Goal: Use online tool/utility

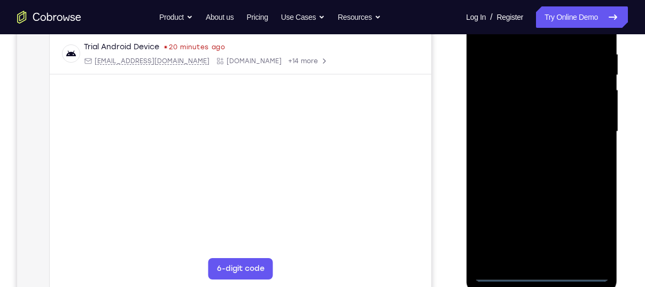
scroll to position [204, 0]
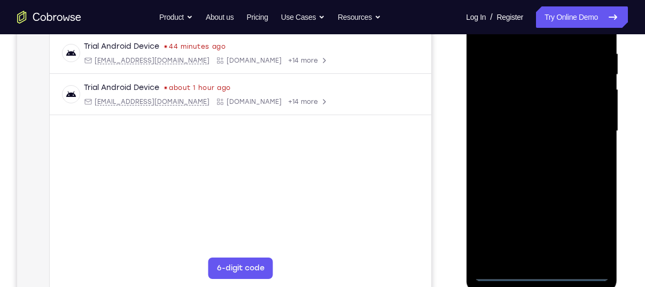
click at [541, 271] on div at bounding box center [541, 130] width 135 height 299
click at [590, 228] on div at bounding box center [541, 130] width 135 height 299
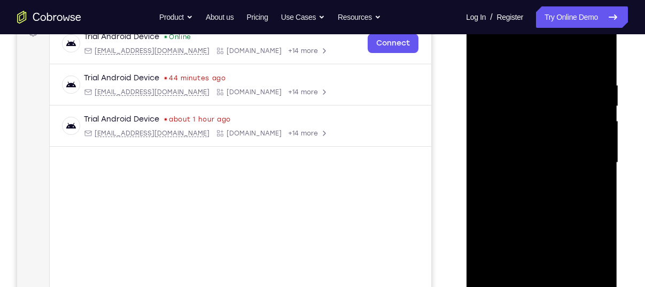
scroll to position [173, 0]
click at [533, 64] on div at bounding box center [541, 161] width 135 height 299
click at [586, 156] on div at bounding box center [541, 161] width 135 height 299
click at [536, 182] on div at bounding box center [541, 161] width 135 height 299
click at [531, 179] on div at bounding box center [541, 161] width 135 height 299
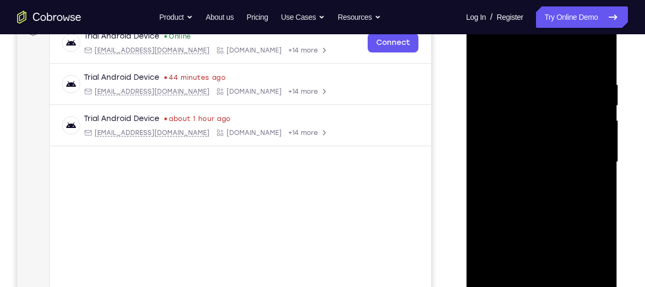
click at [513, 109] on div at bounding box center [541, 161] width 135 height 299
click at [509, 142] on div at bounding box center [541, 161] width 135 height 299
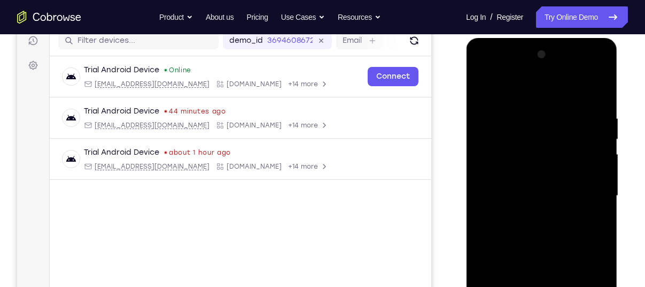
scroll to position [138, 0]
click at [586, 72] on div at bounding box center [541, 196] width 135 height 299
click at [501, 72] on div at bounding box center [541, 196] width 135 height 299
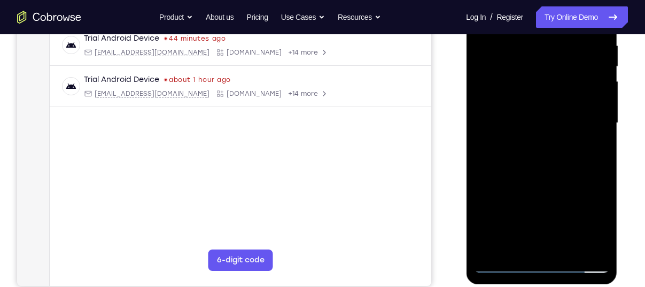
click at [523, 98] on div at bounding box center [541, 122] width 135 height 299
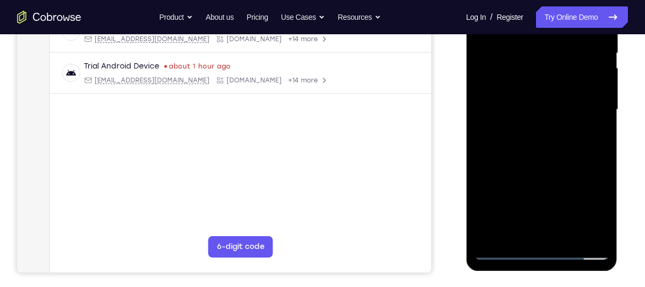
scroll to position [233, 0]
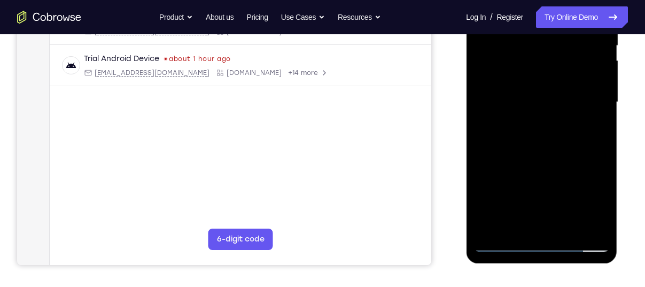
click at [527, 107] on div at bounding box center [541, 101] width 135 height 299
click at [530, 99] on div at bounding box center [541, 101] width 135 height 299
click at [526, 114] on div at bounding box center [541, 101] width 135 height 299
click at [539, 133] on div at bounding box center [541, 101] width 135 height 299
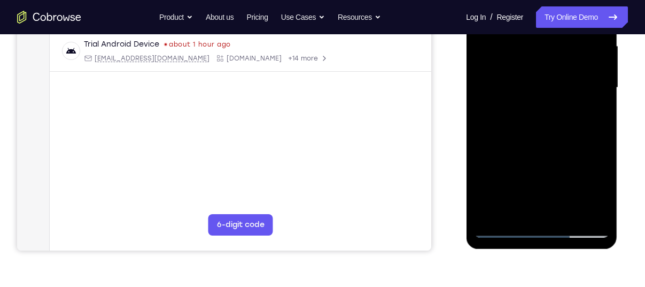
scroll to position [249, 0]
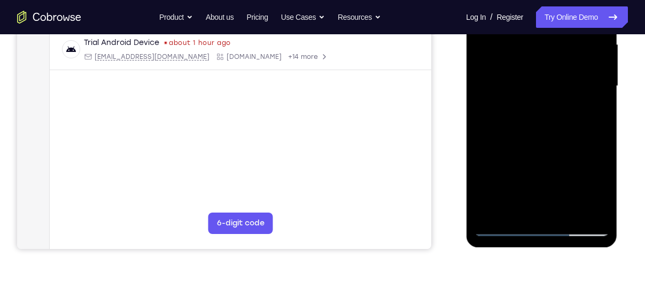
click at [509, 222] on div at bounding box center [541, 85] width 135 height 299
click at [500, 226] on div at bounding box center [541, 85] width 135 height 299
click at [536, 152] on div at bounding box center [541, 85] width 135 height 299
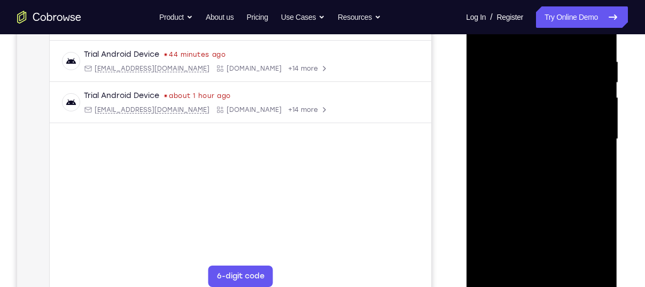
click at [537, 127] on div at bounding box center [541, 138] width 135 height 299
click at [515, 86] on div at bounding box center [541, 138] width 135 height 299
click at [535, 105] on div at bounding box center [541, 138] width 135 height 299
click at [532, 121] on div at bounding box center [541, 138] width 135 height 299
click at [539, 140] on div at bounding box center [541, 138] width 135 height 299
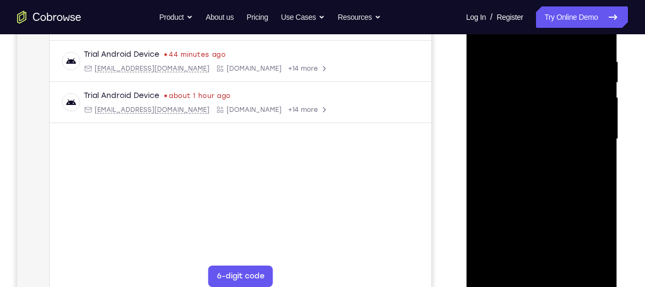
click at [538, 143] on div at bounding box center [541, 138] width 135 height 299
click at [540, 168] on div at bounding box center [541, 138] width 135 height 299
click at [515, 139] on div at bounding box center [541, 138] width 135 height 299
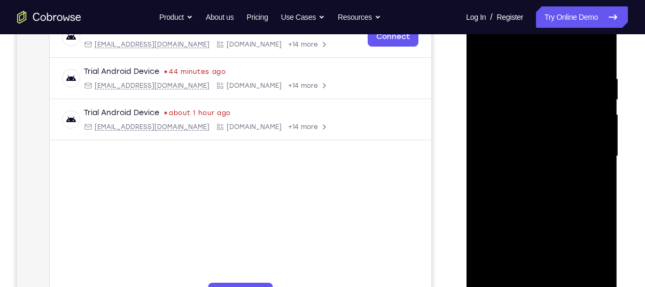
scroll to position [176, 0]
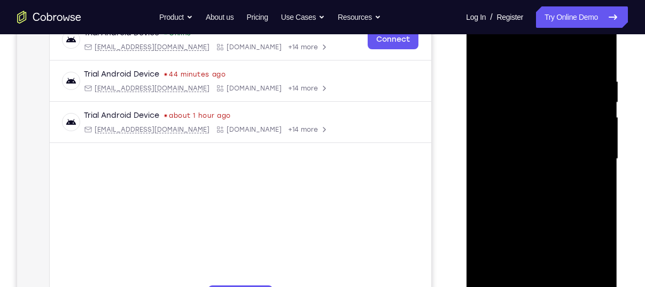
click at [528, 183] on div at bounding box center [541, 158] width 135 height 299
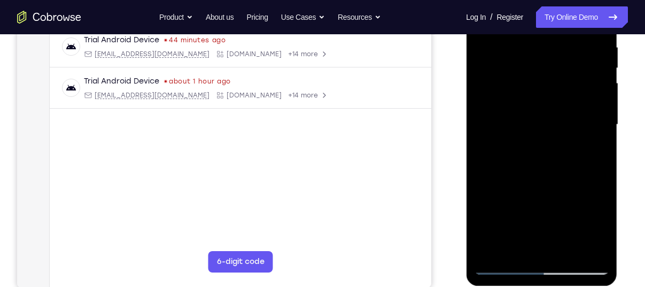
scroll to position [213, 0]
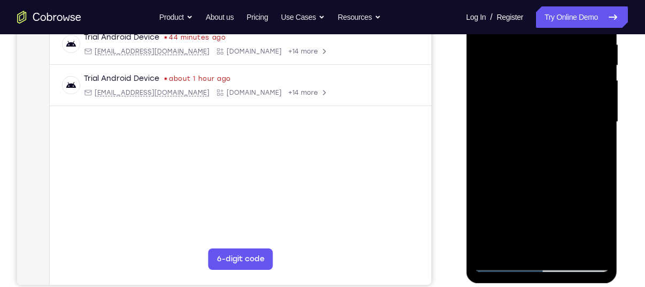
click at [502, 264] on div at bounding box center [541, 121] width 135 height 299
click at [533, 151] on div at bounding box center [541, 121] width 135 height 299
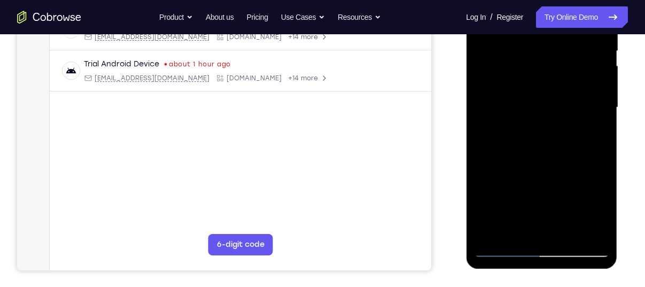
scroll to position [228, 0]
click at [593, 121] on div at bounding box center [541, 106] width 135 height 299
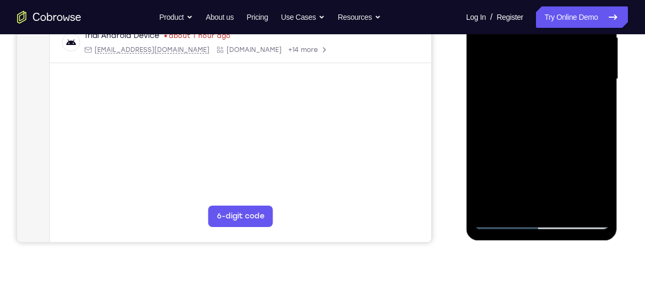
scroll to position [257, 0]
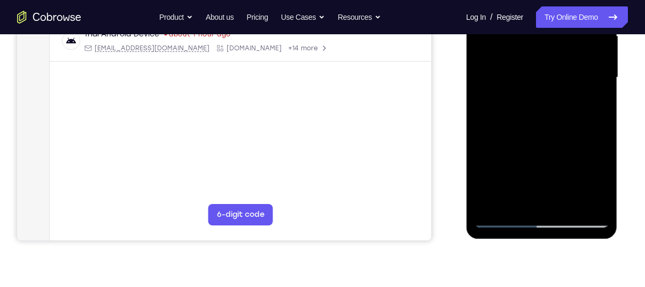
click at [539, 207] on div at bounding box center [541, 77] width 135 height 299
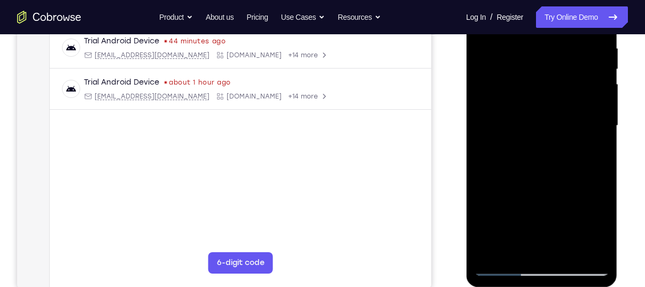
scroll to position [221, 0]
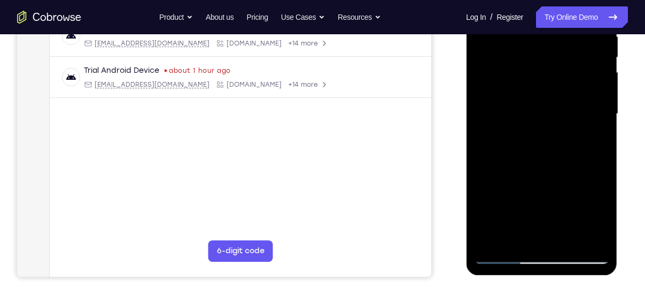
click at [501, 255] on div at bounding box center [541, 113] width 135 height 299
click at [532, 154] on div at bounding box center [541, 113] width 135 height 299
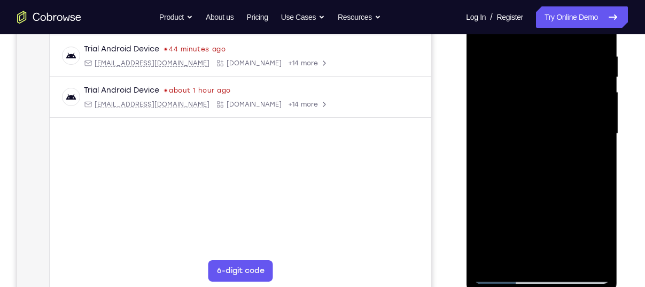
scroll to position [200, 0]
click at [510, 82] on div at bounding box center [541, 133] width 135 height 299
click at [525, 110] on div at bounding box center [541, 133] width 135 height 299
click at [534, 144] on div at bounding box center [541, 133] width 135 height 299
click at [590, 254] on div at bounding box center [541, 133] width 135 height 299
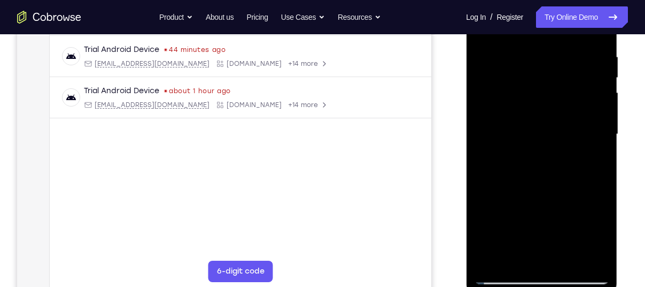
click at [501, 277] on div at bounding box center [541, 133] width 135 height 299
click at [541, 180] on div at bounding box center [541, 133] width 135 height 299
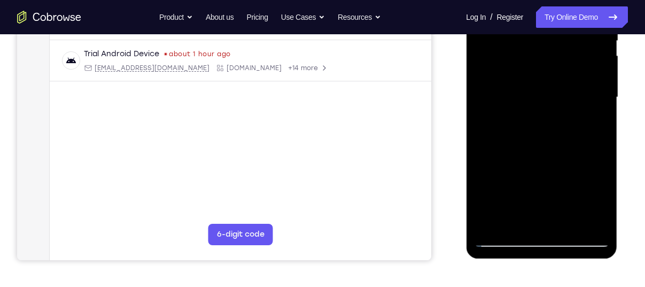
click at [551, 74] on div at bounding box center [541, 97] width 135 height 299
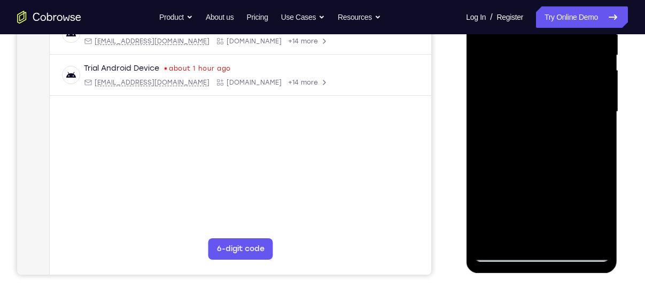
scroll to position [224, 0]
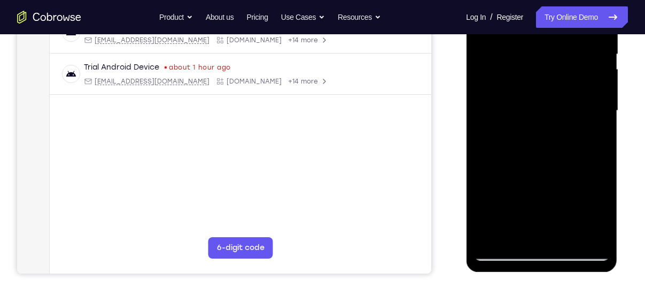
click at [576, 65] on div at bounding box center [541, 110] width 135 height 299
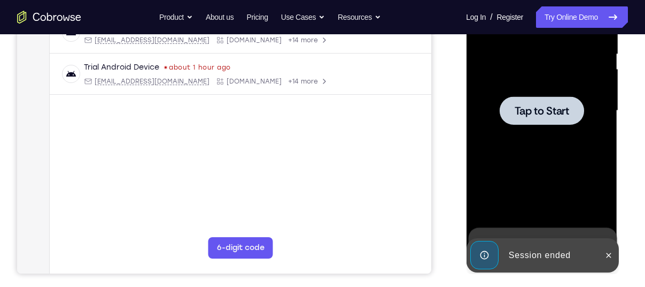
click at [541, 116] on span "Tap to Start" at bounding box center [541, 110] width 55 height 11
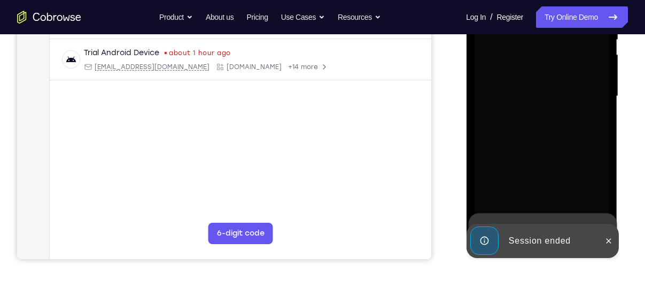
scroll to position [239, 0]
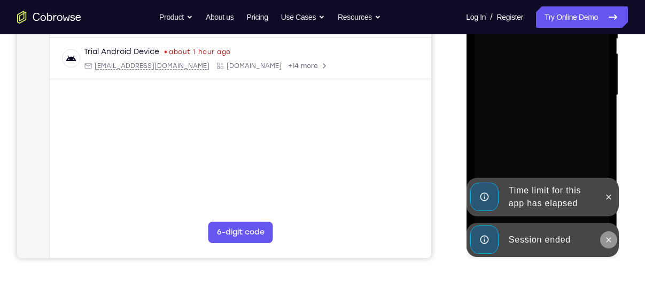
click at [609, 237] on icon at bounding box center [608, 239] width 9 height 9
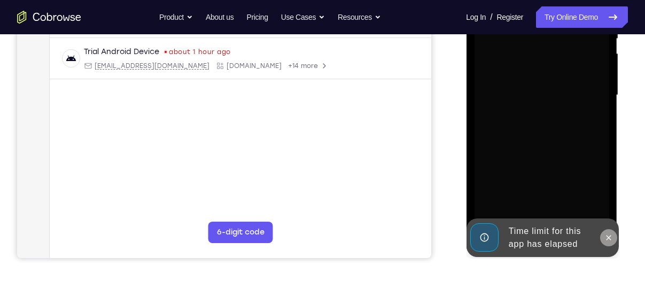
click at [607, 202] on div at bounding box center [541, 94] width 135 height 299
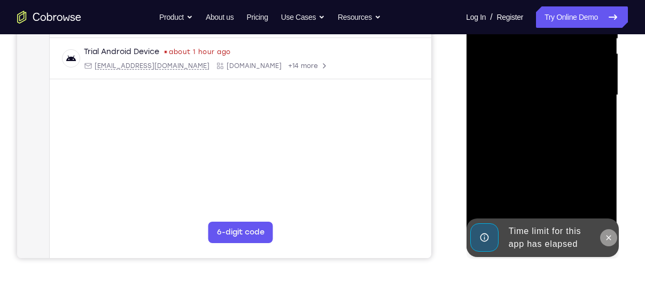
click at [608, 237] on icon at bounding box center [608, 237] width 9 height 9
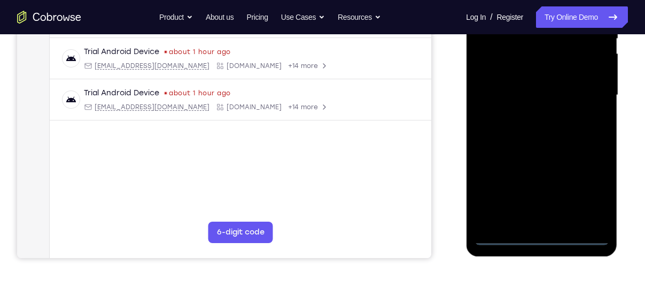
click at [544, 236] on div at bounding box center [541, 94] width 135 height 299
click at [583, 185] on div at bounding box center [541, 94] width 135 height 299
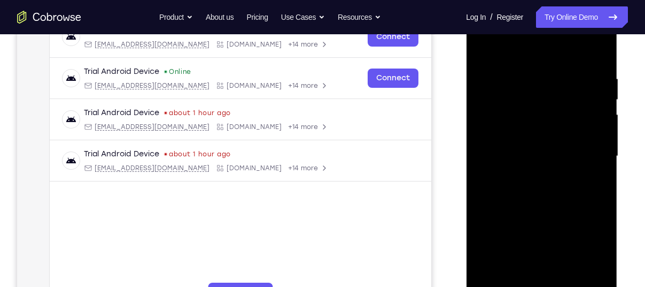
scroll to position [177, 0]
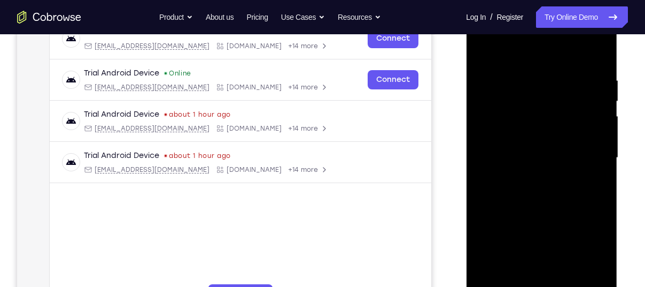
click at [533, 52] on div at bounding box center [541, 157] width 135 height 299
drag, startPoint x: 588, startPoint y: 154, endPoint x: 499, endPoint y: 124, distance: 94.2
click at [499, 124] on div at bounding box center [541, 157] width 135 height 299
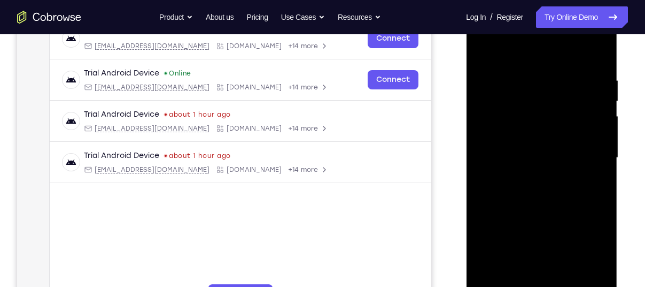
click at [524, 157] on div at bounding box center [541, 157] width 135 height 299
click at [524, 152] on div at bounding box center [541, 157] width 135 height 299
click at [525, 173] on div at bounding box center [541, 157] width 135 height 299
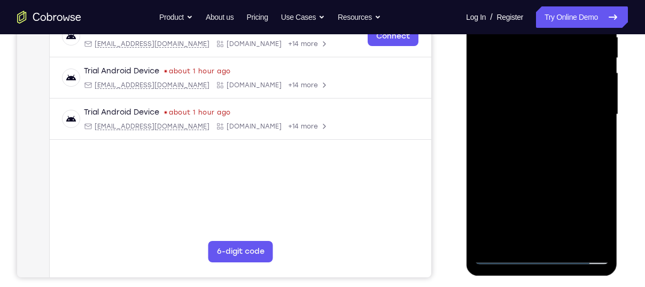
scroll to position [227, 0]
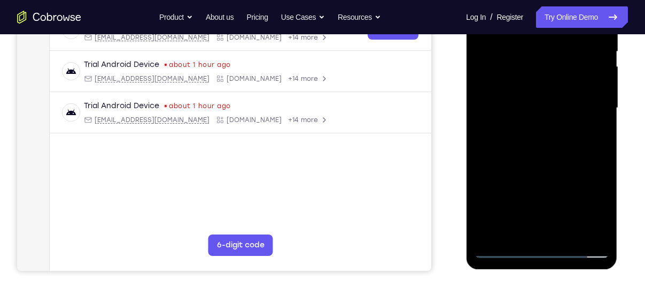
click at [539, 231] on div at bounding box center [541, 107] width 135 height 299
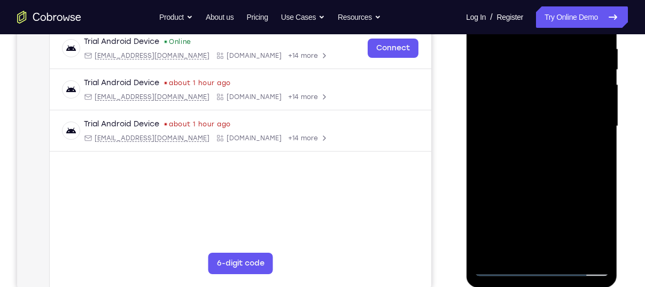
scroll to position [207, 0]
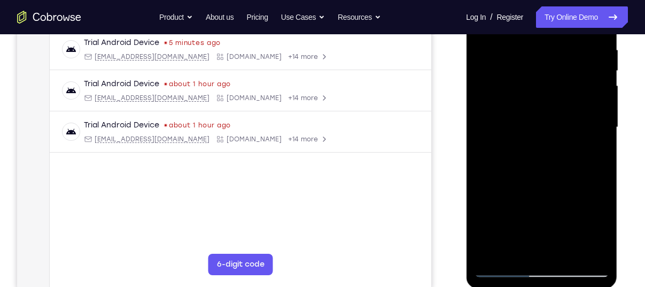
click at [556, 153] on div at bounding box center [541, 127] width 135 height 299
click at [532, 120] on div at bounding box center [541, 127] width 135 height 299
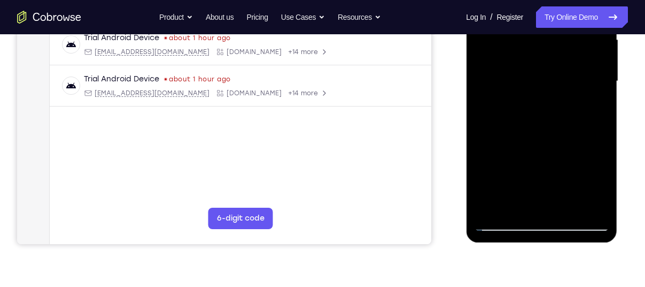
scroll to position [254, 0]
click at [505, 224] on div at bounding box center [541, 80] width 135 height 299
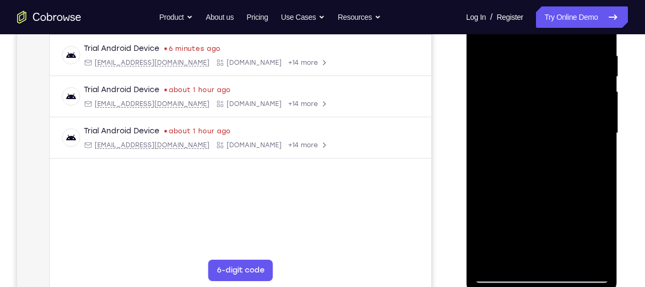
scroll to position [200, 0]
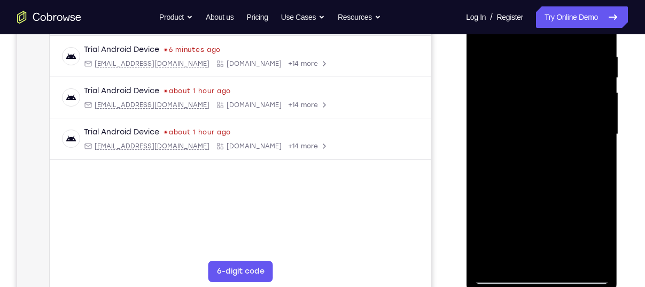
click at [548, 118] on div at bounding box center [541, 133] width 135 height 299
